Goal: Find specific page/section: Find specific page/section

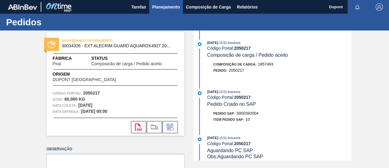
click at [175, 7] on span "Planejamento" at bounding box center [166, 6] width 28 height 7
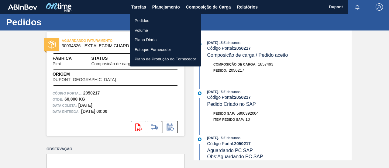
click at [152, 21] on li "Pedidos" at bounding box center [165, 21] width 71 height 10
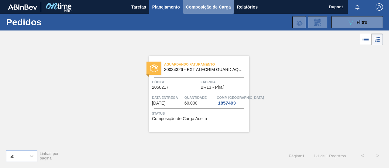
click at [212, 6] on span "Composição de Carga" at bounding box center [208, 6] width 45 height 7
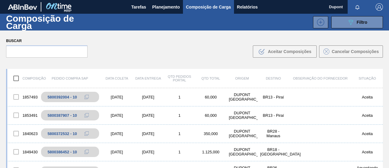
click at [382, 7] on span "button" at bounding box center [379, 6] width 15 height 7
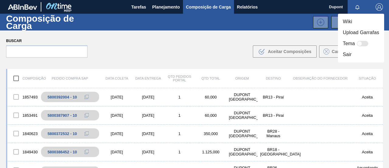
click at [169, 5] on div at bounding box center [194, 84] width 389 height 168
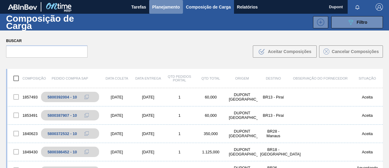
click at [176, 7] on span "Planejamento" at bounding box center [166, 6] width 28 height 7
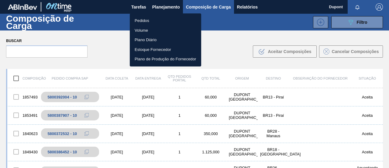
click at [162, 22] on li "Pedidos" at bounding box center [165, 21] width 71 height 10
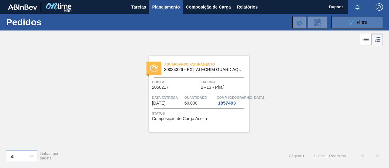
click at [351, 23] on icon "089F7B8B-B2A5-4AFE-B5C0-19BA573D28AC" at bounding box center [350, 22] width 7 height 7
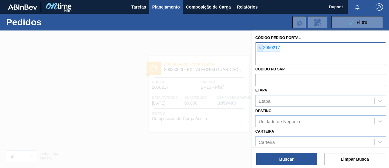
click at [260, 47] on span "×" at bounding box center [260, 47] width 6 height 7
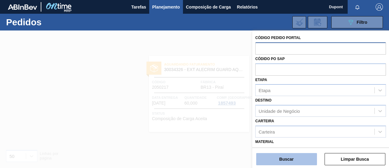
click at [296, 160] on button "Buscar" at bounding box center [286, 159] width 61 height 12
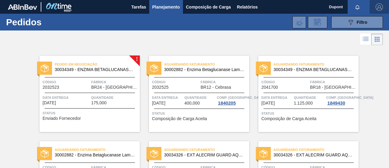
click at [378, 8] on img "button" at bounding box center [379, 6] width 7 height 7
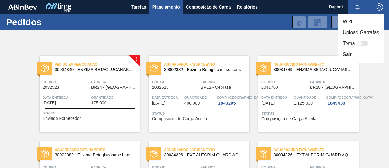
click at [352, 55] on li "Sair" at bounding box center [361, 54] width 46 height 11
